Goal: Task Accomplishment & Management: Manage account settings

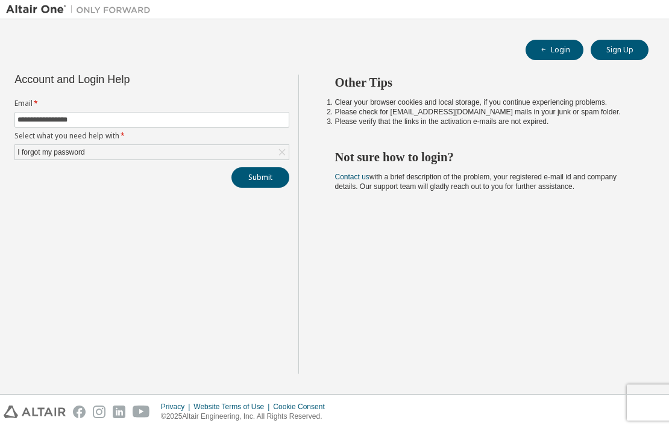
click at [266, 178] on button "Submit" at bounding box center [260, 177] width 58 height 20
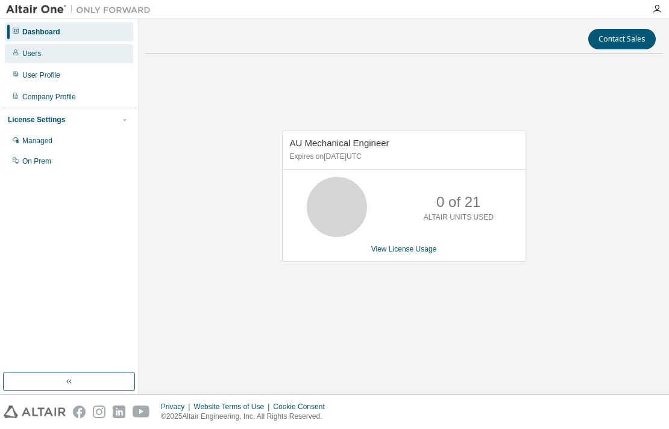
click at [28, 50] on div "Users" at bounding box center [31, 54] width 19 height 10
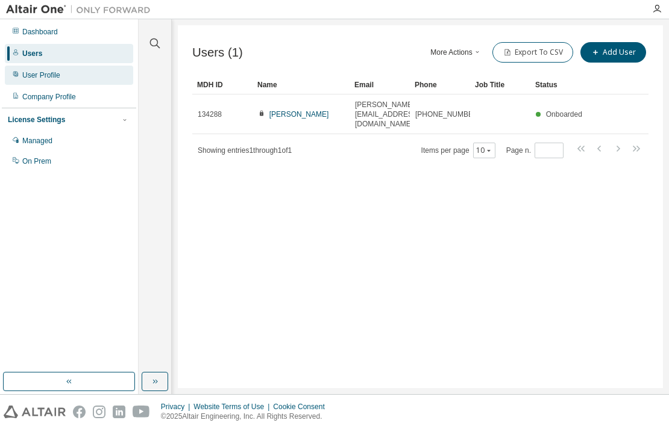
click at [39, 81] on div "User Profile" at bounding box center [69, 75] width 128 height 19
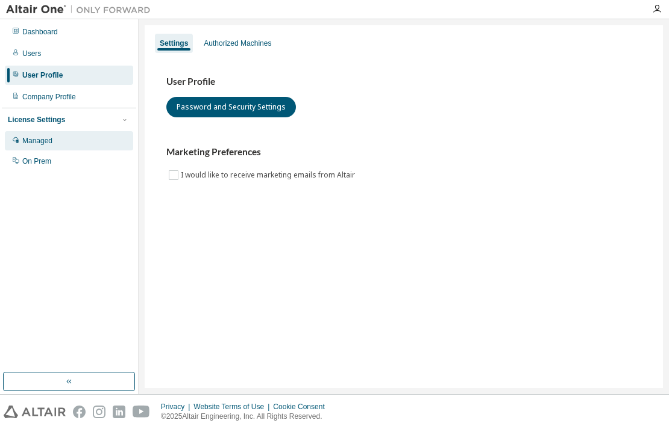
click at [49, 142] on div "Managed" at bounding box center [37, 141] width 30 height 10
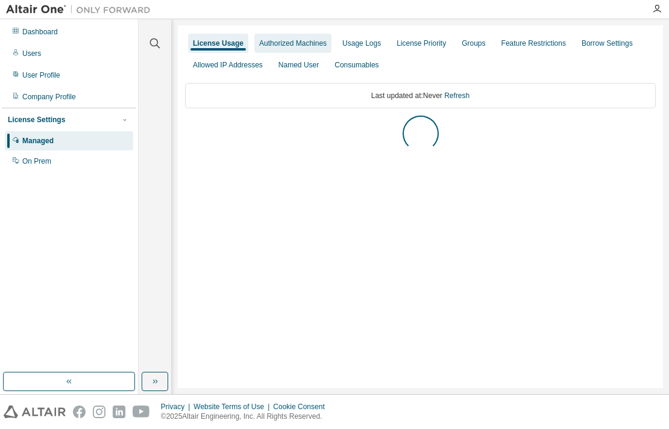
click at [307, 45] on div "Authorized Machines" at bounding box center [292, 44] width 67 height 10
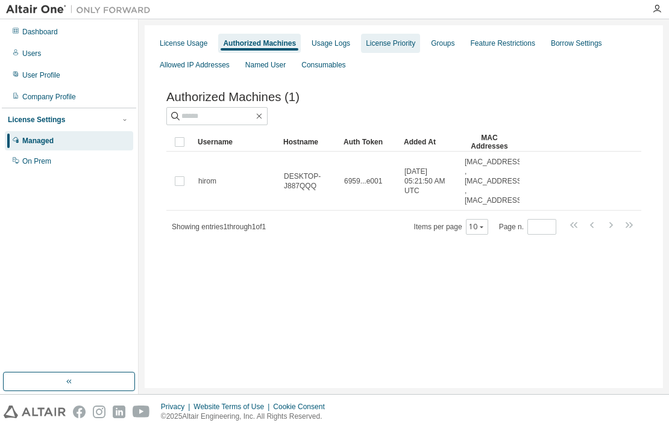
click at [389, 45] on div "License Priority" at bounding box center [390, 44] width 49 height 10
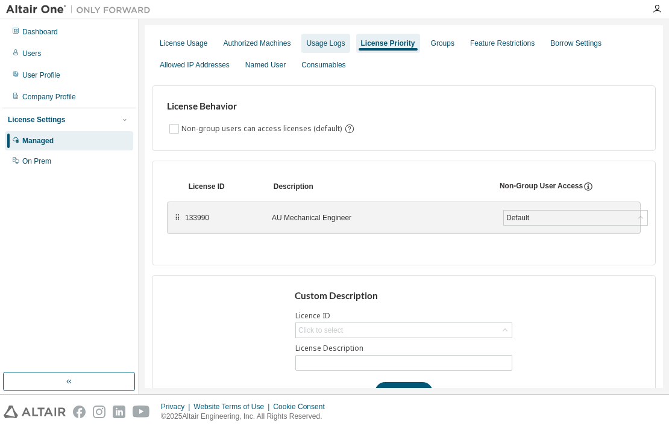
click at [338, 43] on div "Usage Logs" at bounding box center [325, 44] width 39 height 10
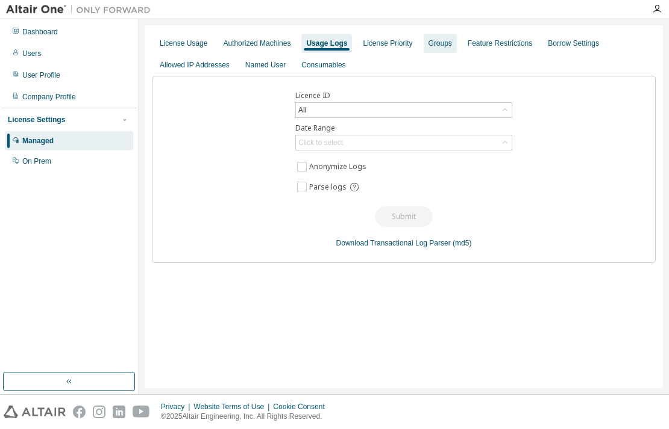
click at [437, 43] on div "Groups" at bounding box center [439, 44] width 23 height 10
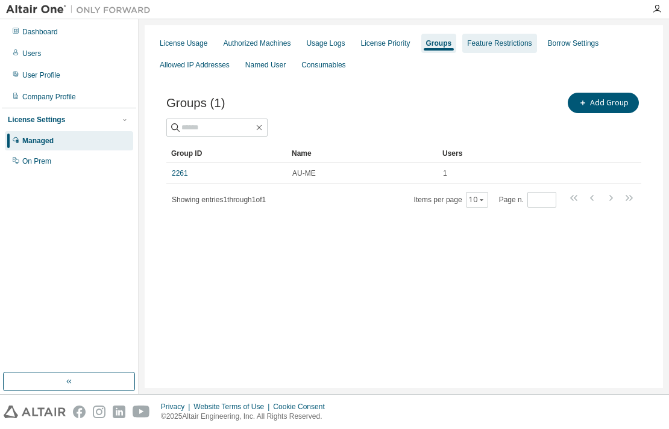
click at [483, 45] on div "Feature Restrictions" at bounding box center [499, 44] width 64 height 10
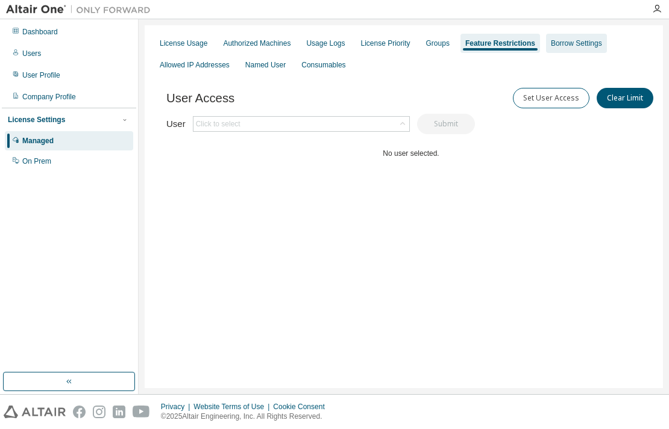
click at [551, 42] on div "Borrow Settings" at bounding box center [576, 44] width 51 height 10
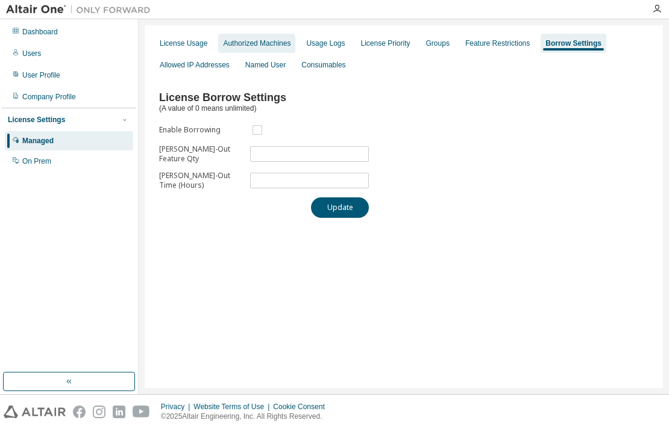
click at [264, 45] on div "Authorized Machines" at bounding box center [256, 44] width 67 height 10
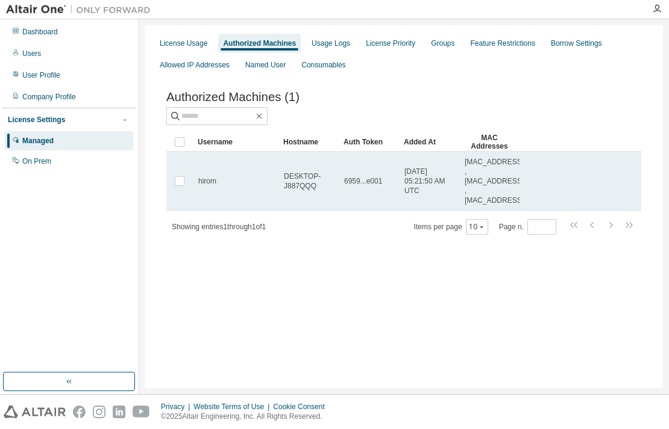
click at [484, 196] on span "50:E0:85:DC:BB:E8 , 00:15:5D:D8:8C:05 , 50:E0:85:DC:BB:E4" at bounding box center [493, 181] width 59 height 48
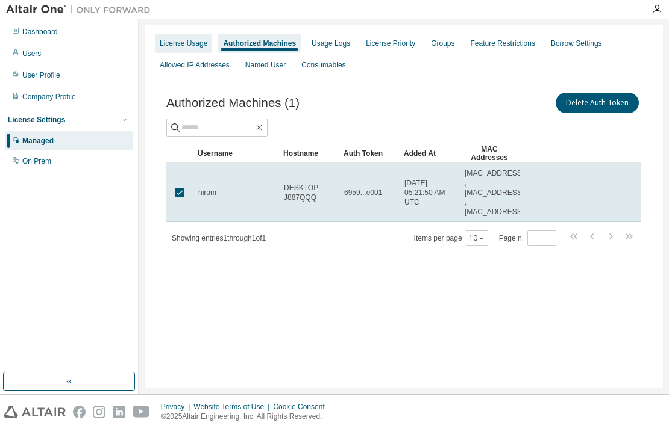
click at [201, 49] on div "License Usage" at bounding box center [183, 43] width 57 height 19
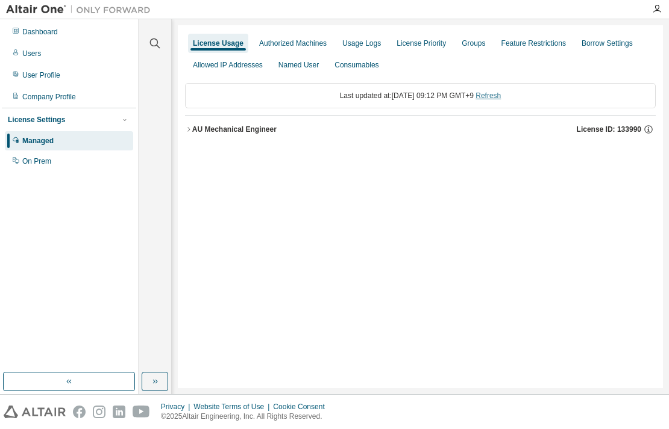
click at [500, 95] on link "Refresh" at bounding box center [487, 96] width 25 height 8
click at [237, 127] on div "AU Mechanical Engineer" at bounding box center [234, 130] width 84 height 10
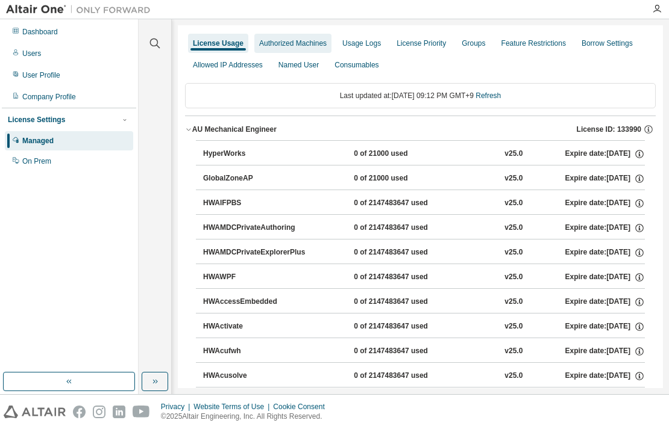
click at [272, 41] on div "Authorized Machines" at bounding box center [292, 44] width 67 height 10
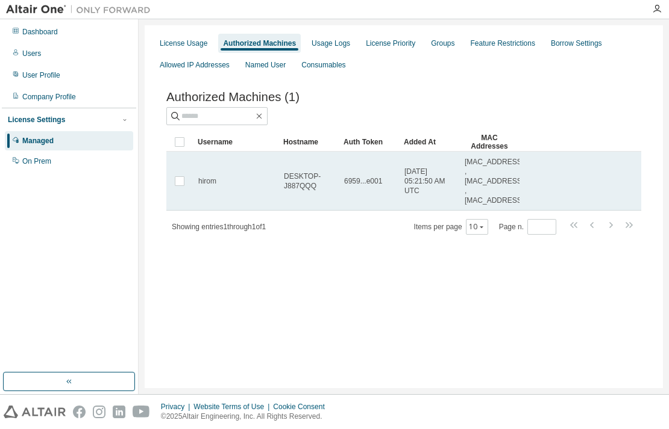
click at [405, 194] on span "2025-04-01 05:21:50 AM UTC" at bounding box center [428, 181] width 49 height 29
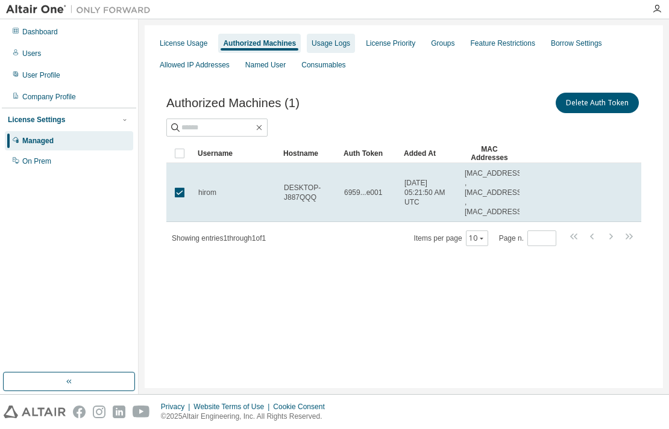
click at [329, 42] on div "Usage Logs" at bounding box center [330, 44] width 39 height 10
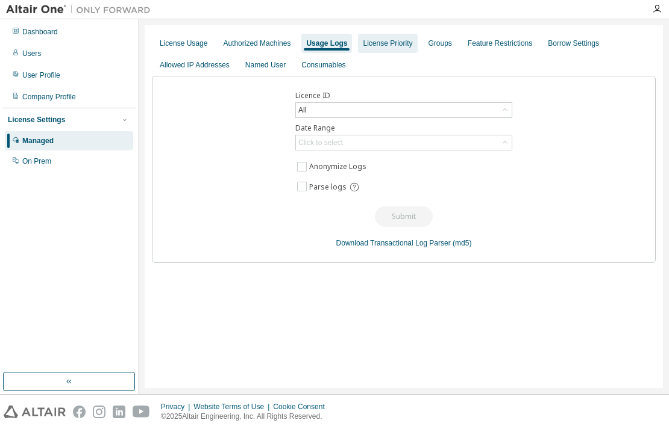
click at [380, 46] on div "License Priority" at bounding box center [387, 44] width 49 height 10
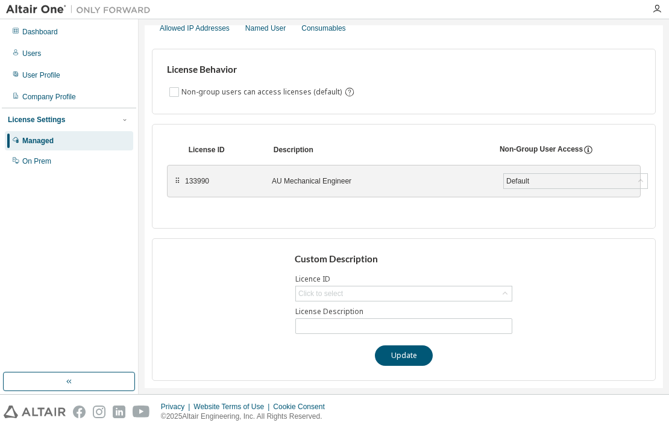
scroll to position [40, 0]
click at [336, 176] on div "AU Mechanical Engineer" at bounding box center [380, 181] width 217 height 10
click at [202, 176] on div "133990" at bounding box center [221, 181] width 72 height 10
click at [207, 176] on div "133990" at bounding box center [221, 181] width 72 height 10
click at [210, 178] on div "133990" at bounding box center [221, 181] width 72 height 10
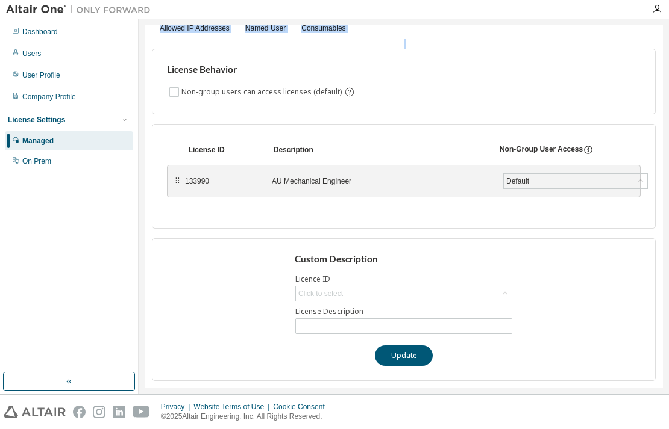
scroll to position [0, 0]
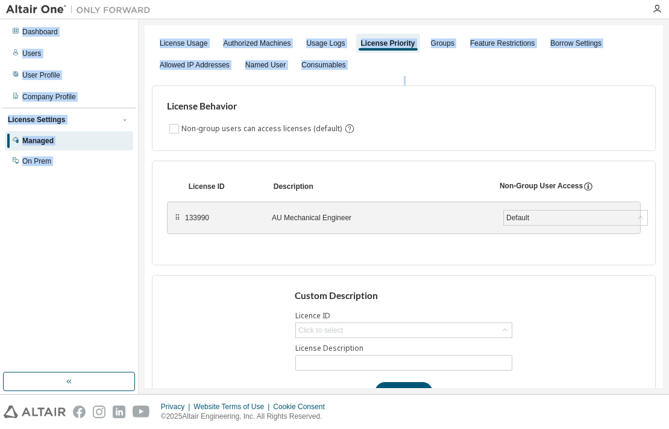
drag, startPoint x: 656, startPoint y: 108, endPoint x: 655, endPoint y: 31, distance: 77.7
click at [659, 14] on div "Dashboard Users User Profile Company Profile License Settings Managed On Prem L…" at bounding box center [334, 214] width 669 height 429
click at [441, 42] on div "Groups" at bounding box center [442, 44] width 23 height 10
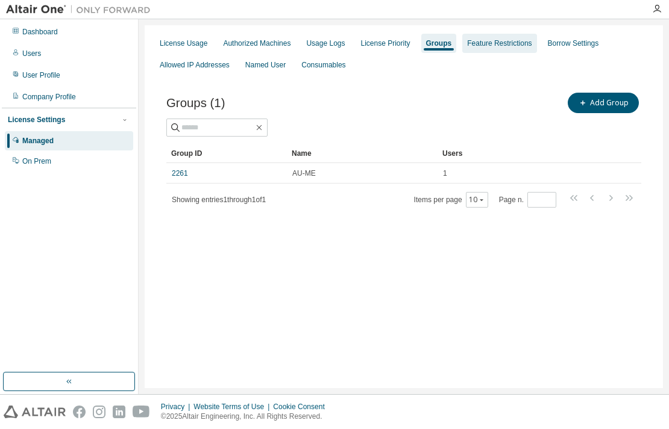
click at [499, 42] on div "Feature Restrictions" at bounding box center [499, 44] width 64 height 10
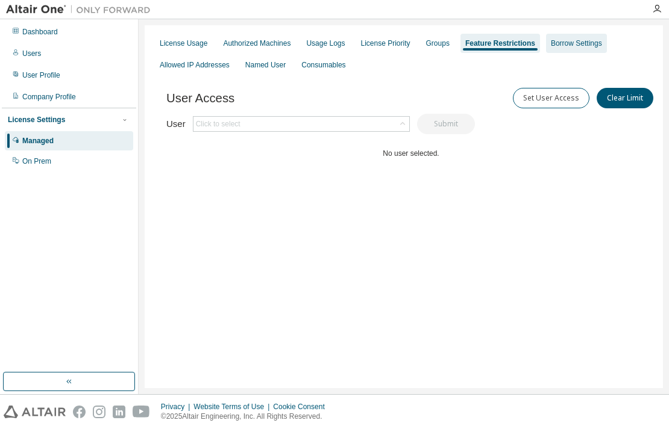
click at [589, 41] on div "Borrow Settings" at bounding box center [576, 44] width 51 height 10
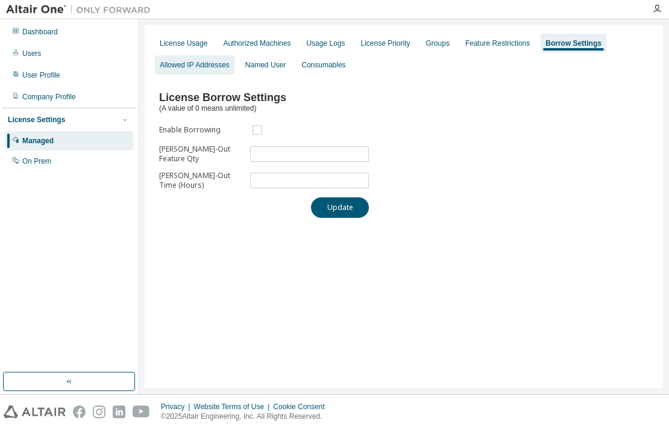
click at [201, 68] on div "Allowed IP Addresses" at bounding box center [195, 65] width 70 height 10
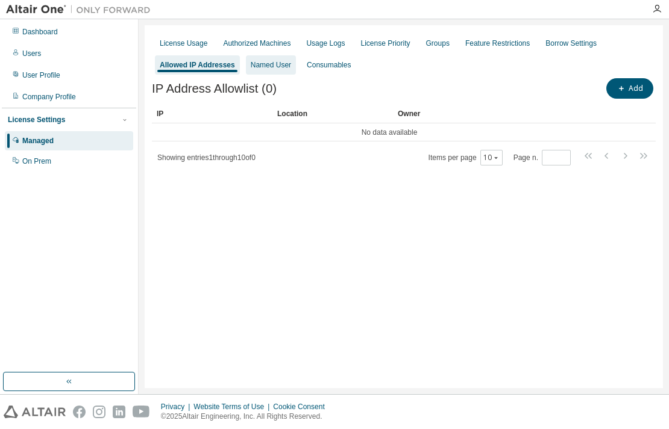
click at [287, 64] on div "Named User" at bounding box center [271, 65] width 40 height 10
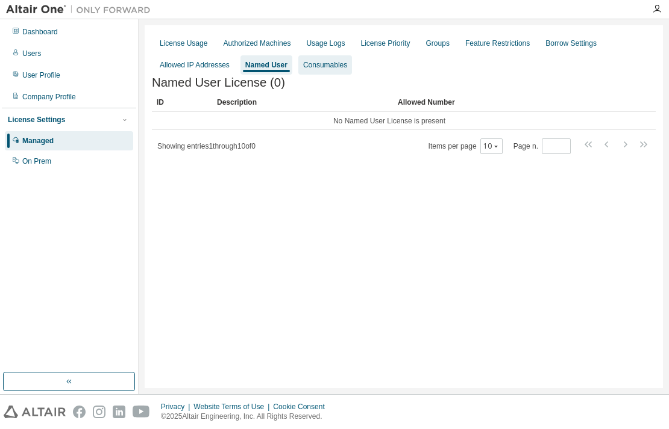
click at [336, 67] on div "Consumables" at bounding box center [325, 65] width 44 height 10
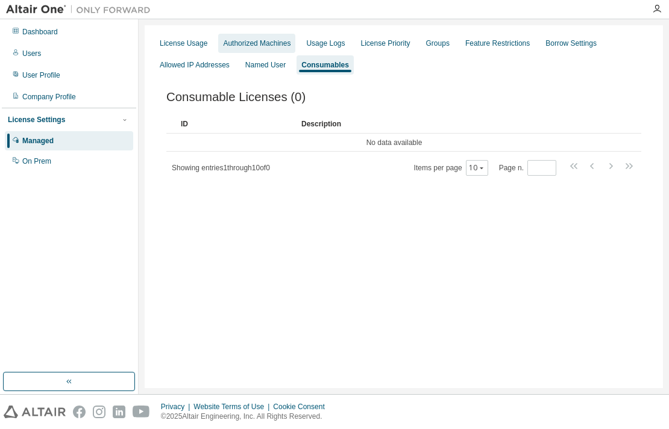
click at [252, 37] on div "Authorized Machines" at bounding box center [256, 43] width 77 height 19
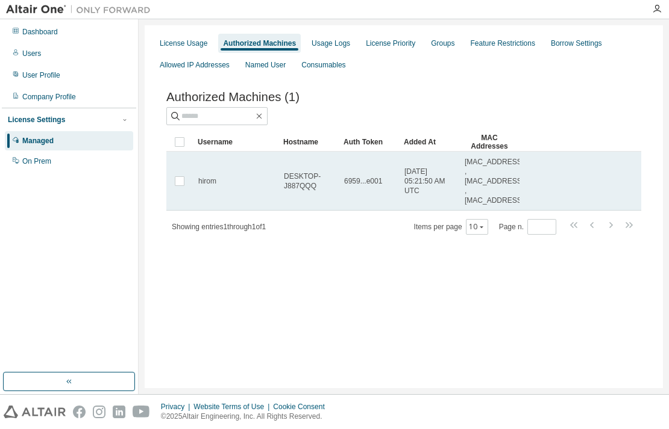
click at [375, 180] on span "6959...e001" at bounding box center [363, 181] width 38 height 10
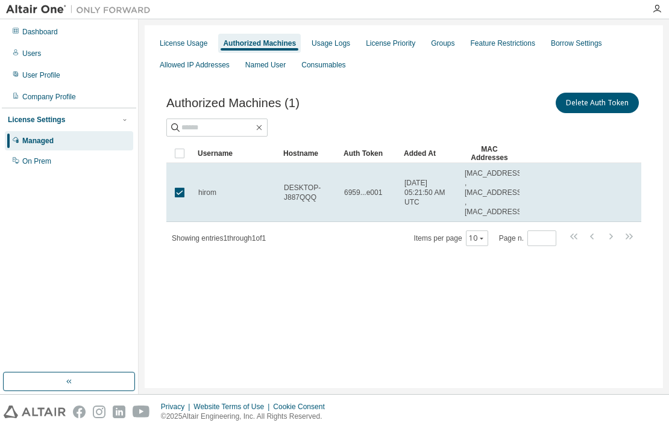
click at [293, 110] on span "Authorized Machines (1)" at bounding box center [232, 103] width 133 height 14
click at [265, 70] on div "Named User" at bounding box center [265, 64] width 50 height 19
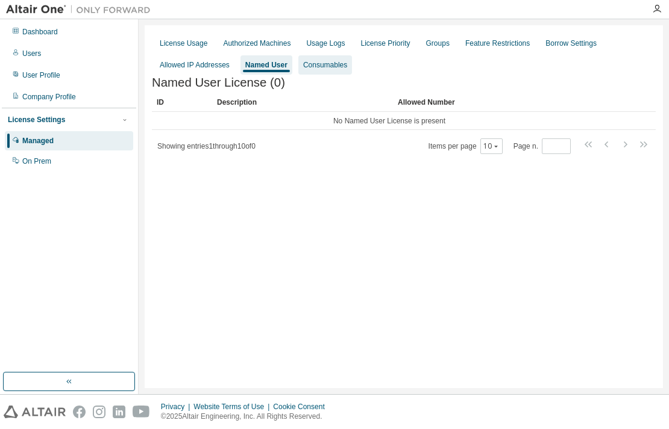
click at [305, 64] on div "Consumables" at bounding box center [325, 65] width 44 height 10
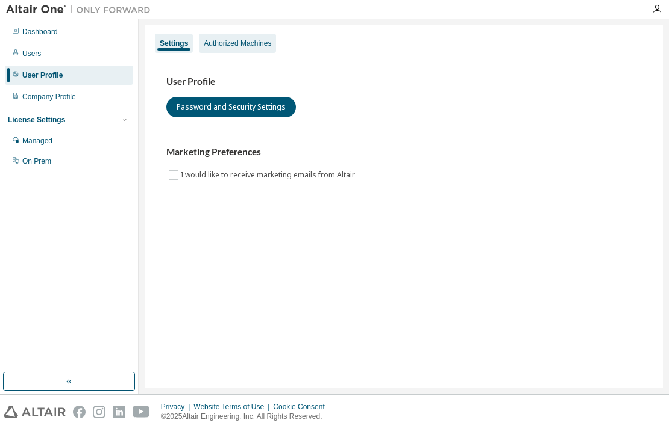
click at [245, 43] on div "Authorized Machines" at bounding box center [237, 44] width 67 height 10
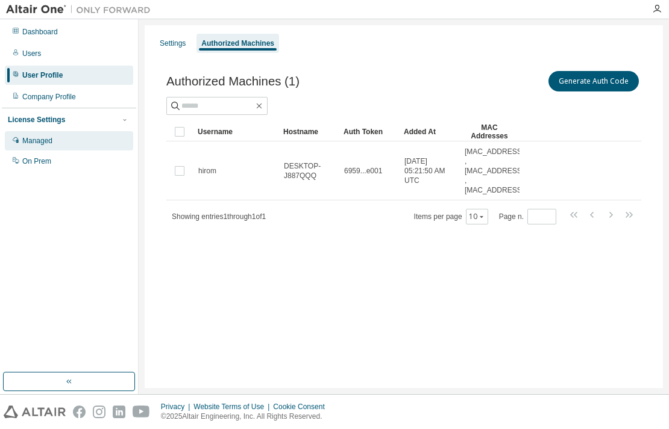
click at [40, 142] on div "Managed" at bounding box center [37, 141] width 30 height 10
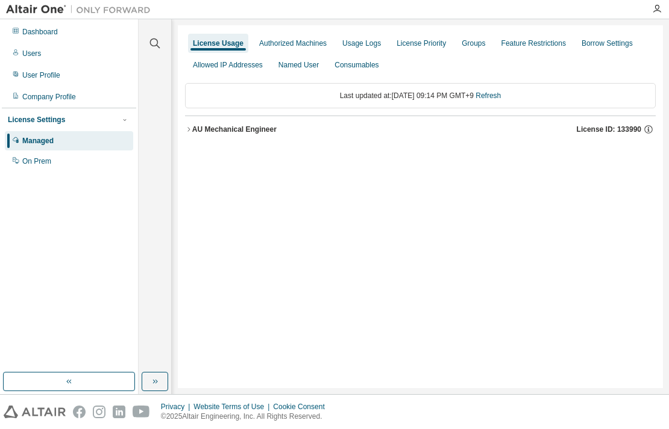
click at [631, 130] on span "License ID: 133990" at bounding box center [608, 130] width 64 height 10
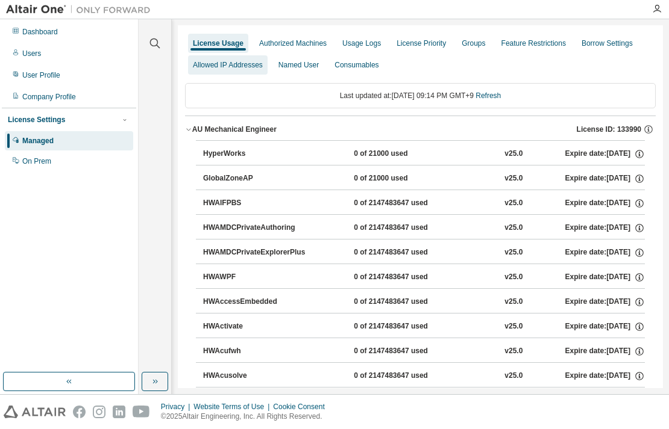
click at [257, 69] on div "Allowed IP Addresses" at bounding box center [228, 65] width 70 height 10
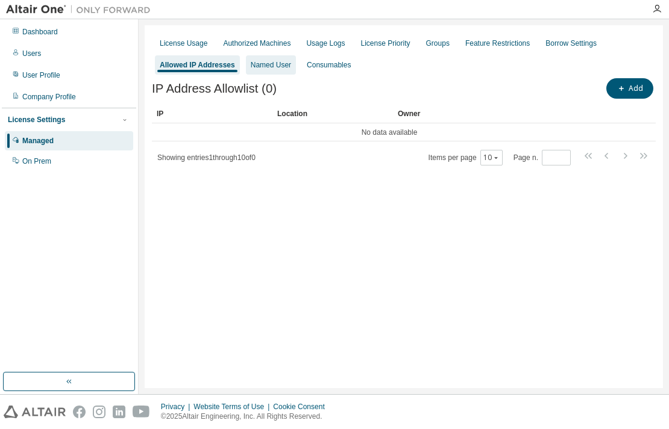
click at [279, 69] on div "Named User" at bounding box center [271, 65] width 40 height 10
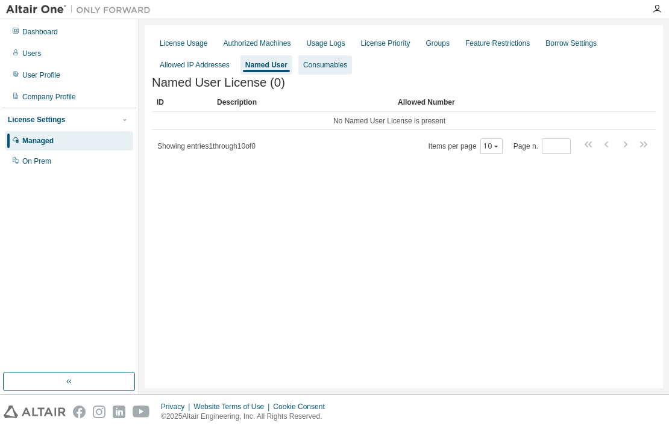
click at [339, 64] on div "Consumables" at bounding box center [325, 65] width 44 height 10
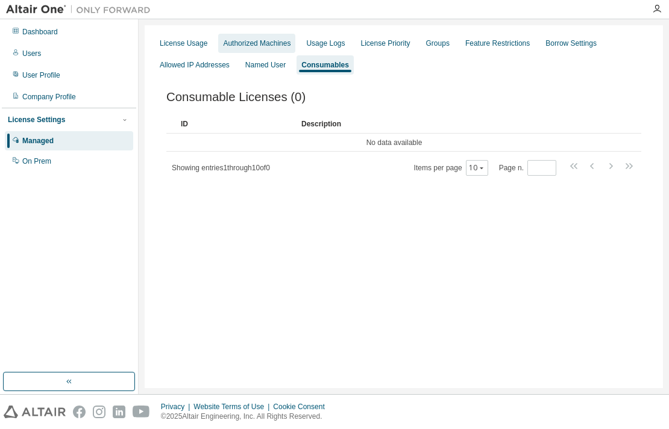
click at [277, 44] on div "Authorized Machines" at bounding box center [256, 44] width 67 height 10
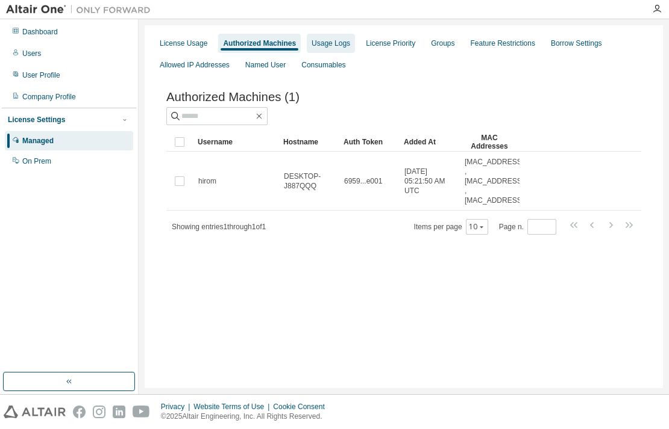
click at [325, 42] on div "Usage Logs" at bounding box center [330, 44] width 39 height 10
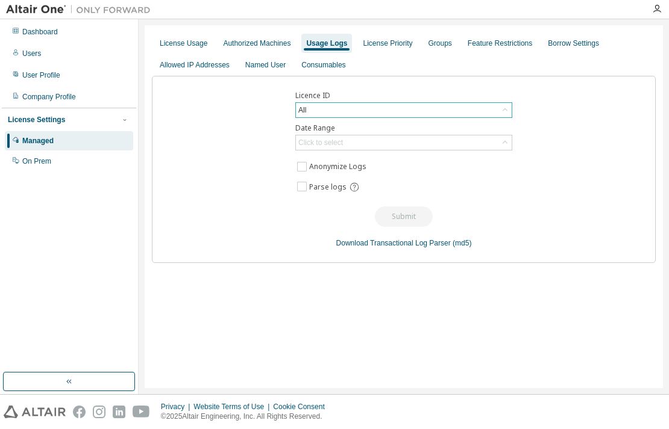
click at [505, 110] on icon at bounding box center [505, 110] width 12 height 12
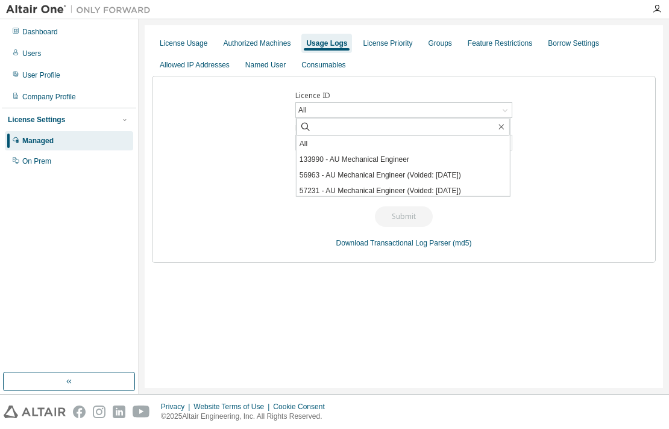
click at [446, 157] on li "133990 - AU Mechanical Engineer" at bounding box center [402, 160] width 213 height 16
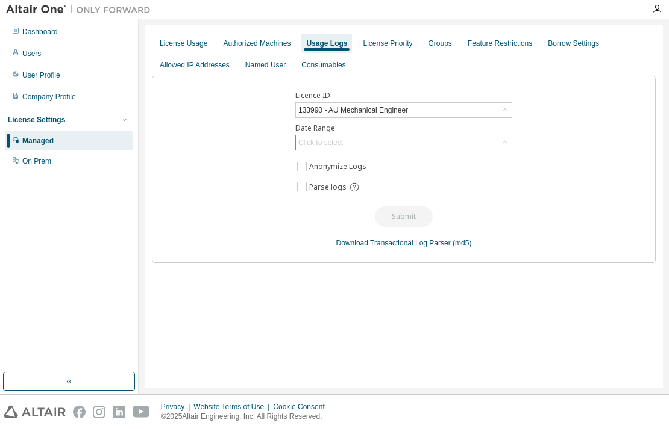
click at [355, 138] on div "Click to select" at bounding box center [404, 143] width 216 height 14
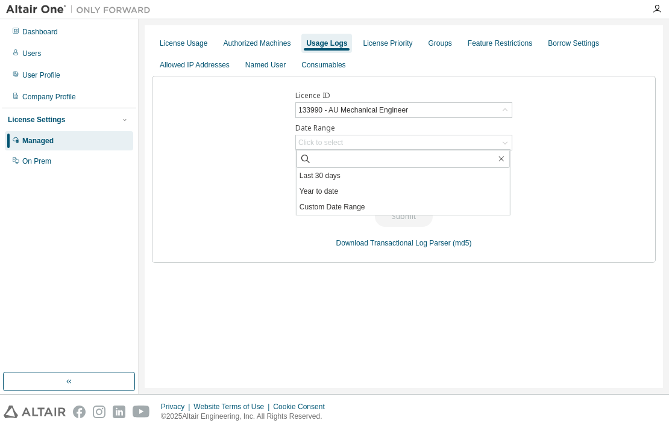
click at [600, 166] on div "Licence ID 133990 - AU Mechanical Engineer Date Range Click to select Last 30 d…" at bounding box center [404, 169] width 504 height 187
click at [548, 103] on div "Licence ID 133990 - AU Mechanical Engineer Date Range Click to select Anonymize…" at bounding box center [404, 169] width 504 height 187
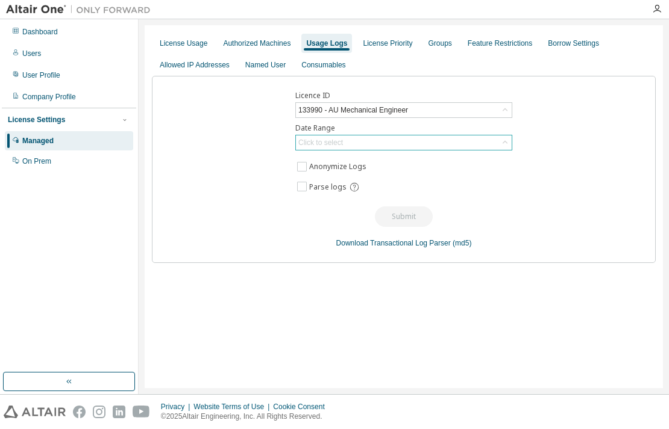
click at [363, 140] on div "Click to select" at bounding box center [404, 143] width 216 height 14
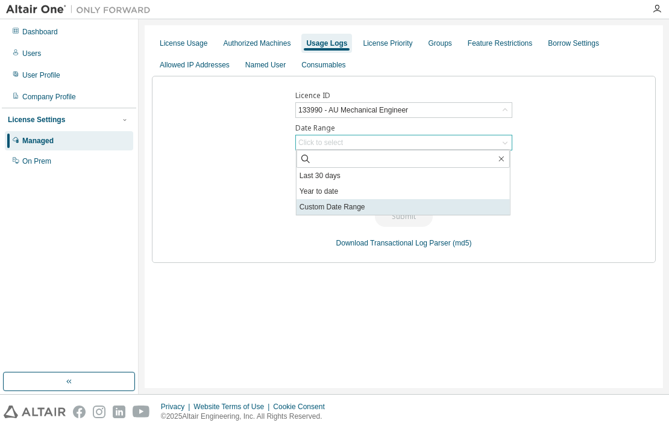
click at [369, 201] on li "Custom Date Range" at bounding box center [402, 207] width 213 height 16
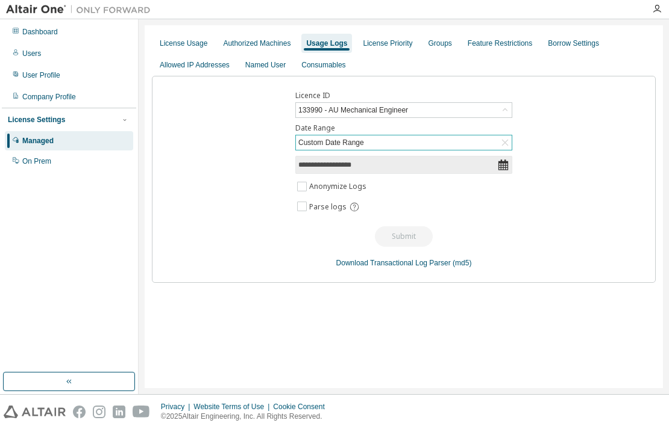
click at [414, 142] on div "Custom Date Range" at bounding box center [404, 143] width 216 height 14
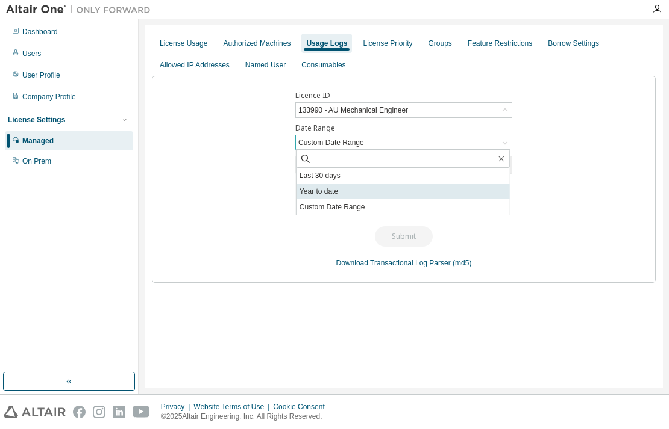
click at [392, 190] on li "Year to date" at bounding box center [402, 192] width 213 height 16
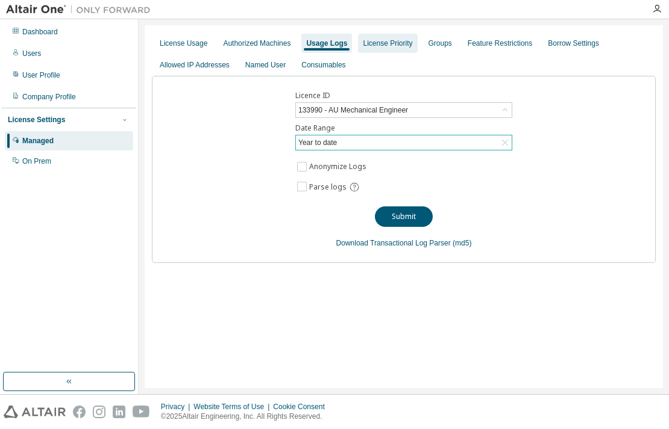
click at [376, 45] on div "License Priority" at bounding box center [387, 44] width 49 height 10
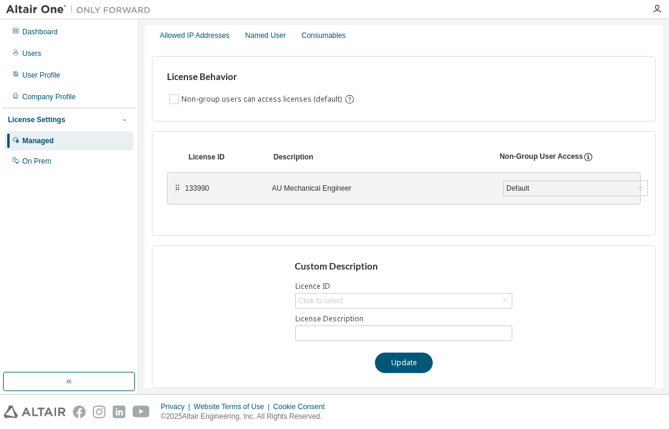
scroll to position [40, 0]
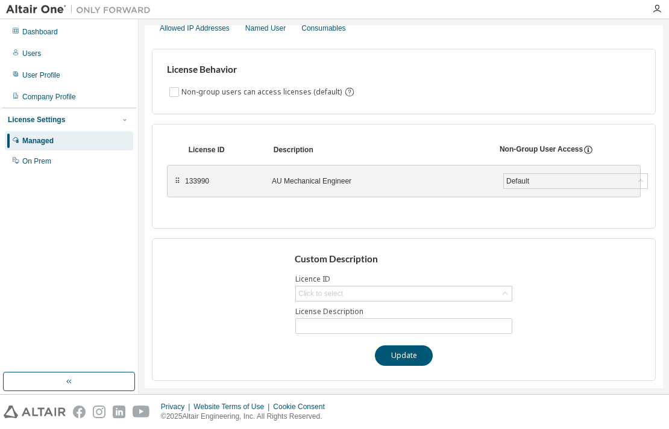
click at [455, 177] on div "AU Mechanical Engineer" at bounding box center [380, 181] width 217 height 10
click at [520, 178] on div "Default" at bounding box center [517, 181] width 27 height 13
click at [454, 176] on div "AU Mechanical Engineer" at bounding box center [380, 181] width 217 height 10
click at [293, 179] on div "AU Mechanical Engineer" at bounding box center [380, 181] width 217 height 10
click at [200, 180] on div "133990" at bounding box center [221, 181] width 72 height 10
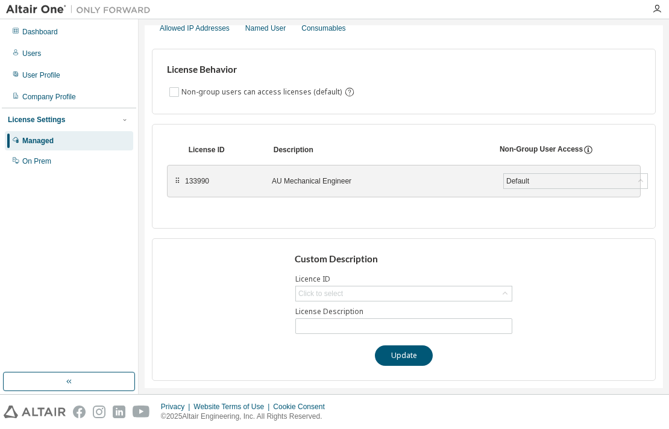
scroll to position [0, 0]
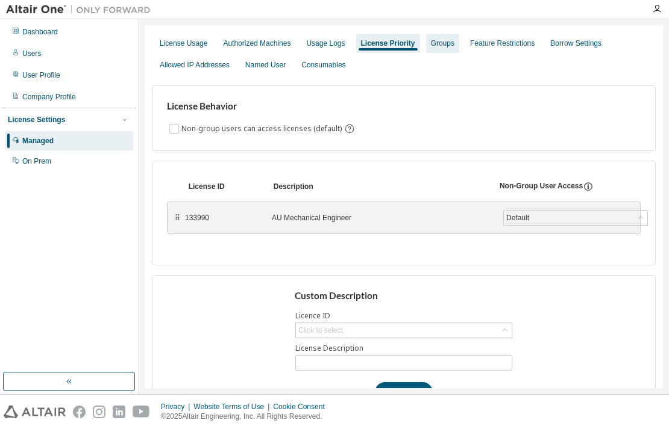
click at [440, 50] on div "Groups" at bounding box center [442, 43] width 33 height 19
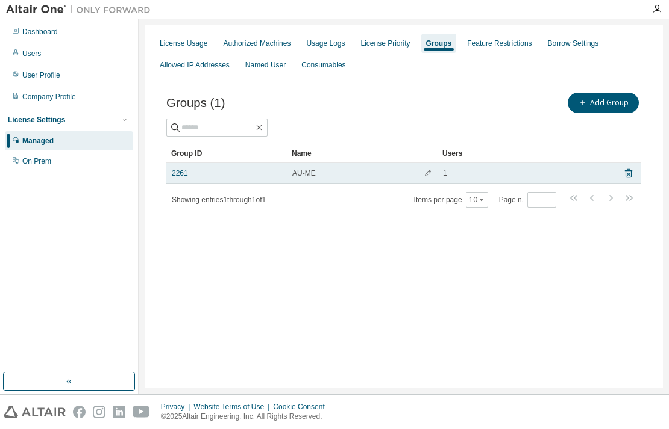
click at [349, 174] on div "AU-ME" at bounding box center [362, 174] width 140 height 10
click at [306, 176] on span "AU-ME" at bounding box center [303, 174] width 23 height 10
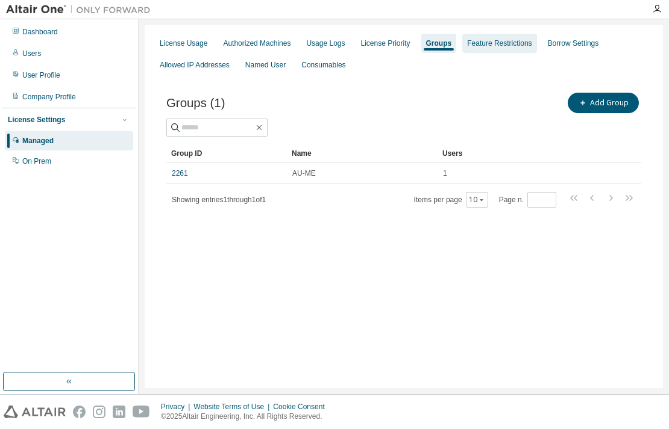
click at [480, 37] on div "Feature Restrictions" at bounding box center [499, 43] width 74 height 19
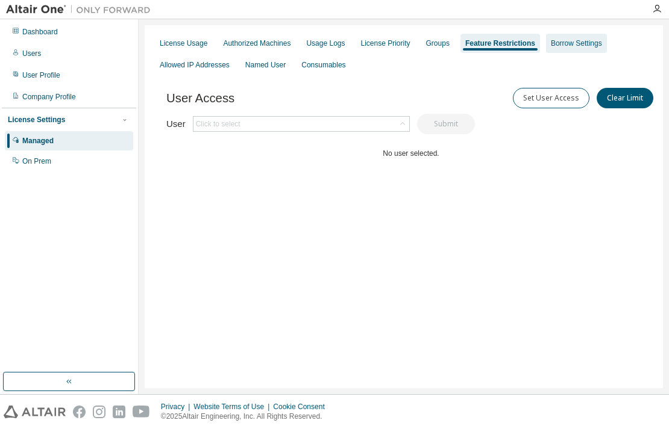
click at [571, 49] on div "Borrow Settings" at bounding box center [576, 43] width 61 height 19
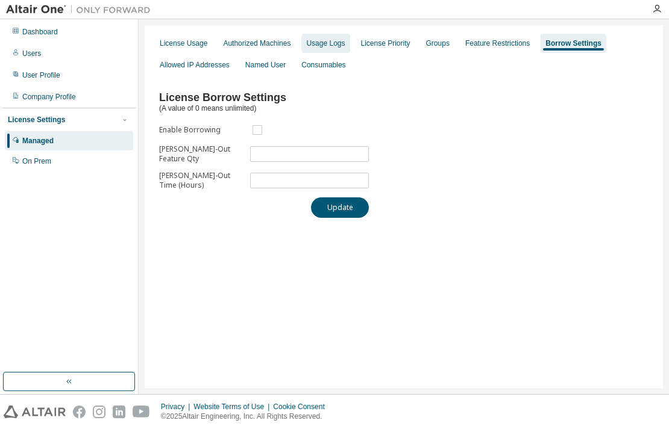
click at [310, 40] on div "Usage Logs" at bounding box center [325, 44] width 39 height 10
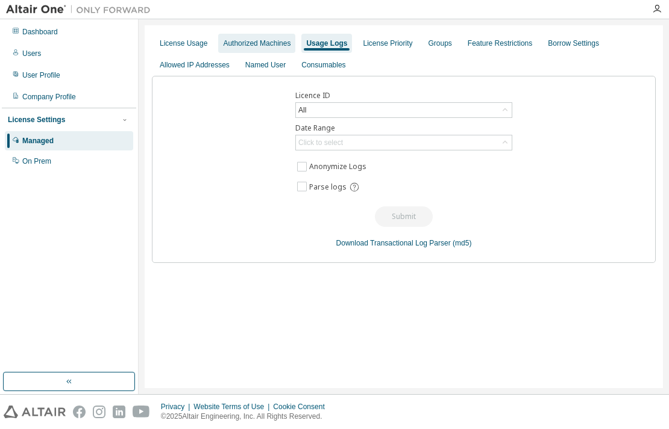
click at [267, 47] on div "Authorized Machines" at bounding box center [256, 44] width 67 height 10
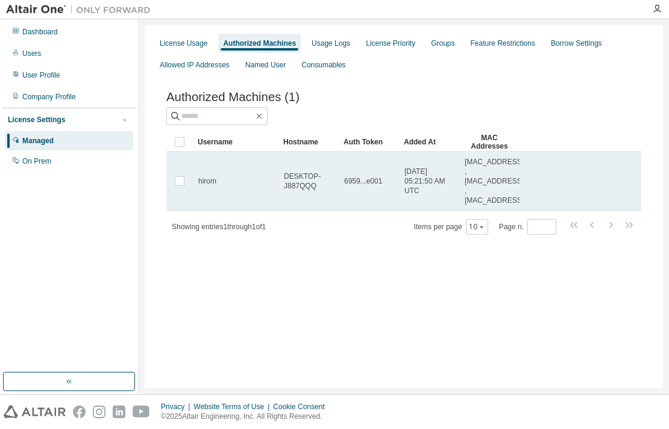
click at [430, 174] on span "2025-04-01 05:21:50 AM UTC" at bounding box center [428, 181] width 49 height 29
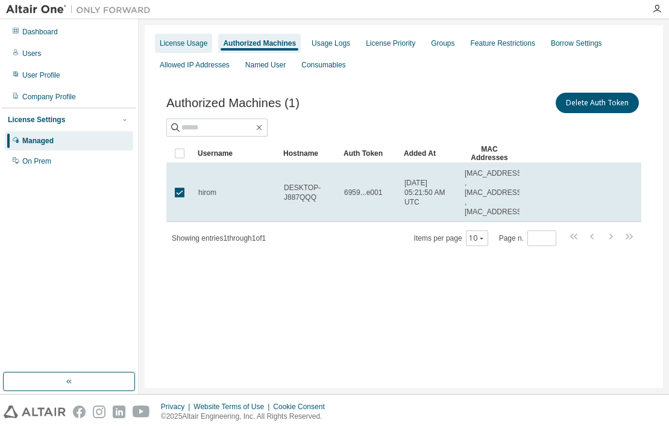
click at [189, 48] on div "License Usage" at bounding box center [184, 44] width 48 height 10
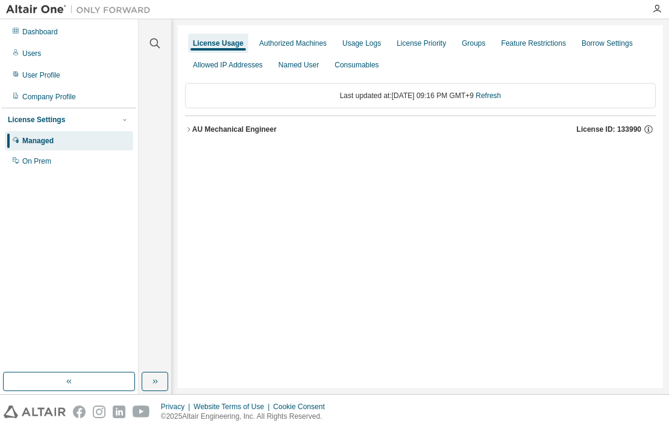
click at [237, 126] on div "AU Mechanical Engineer" at bounding box center [234, 130] width 84 height 10
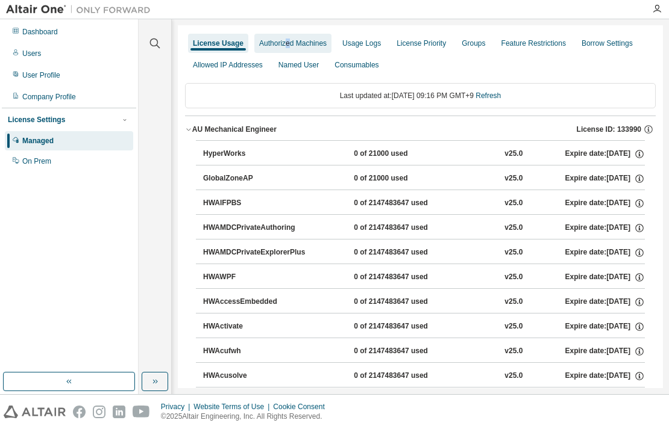
click at [285, 41] on div "Authorized Machines" at bounding box center [292, 44] width 67 height 10
